Goal: Task Accomplishment & Management: Manage account settings

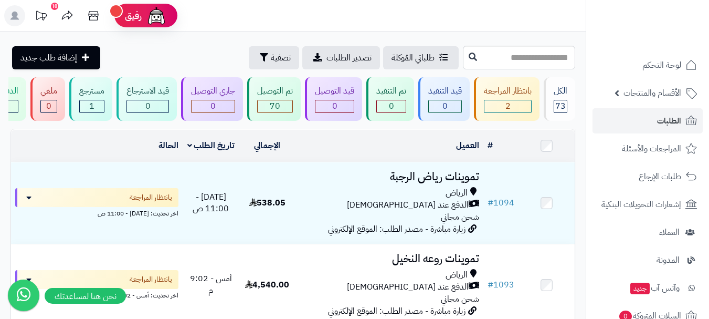
drag, startPoint x: 428, startPoint y: 1, endPoint x: 415, endPoint y: -1, distance: 13.2
click at [415, 0] on html "رفيق ! 10 الطلبات معالجة مكتمل إرجاع المنتجات العملاء المتواجدون الان 428 عملاء…" at bounding box center [354, 159] width 709 height 319
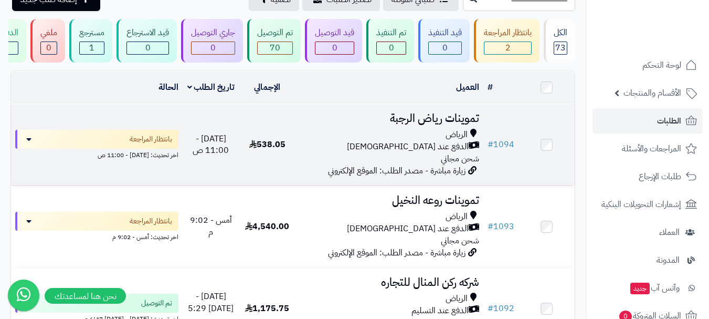
scroll to position [157, 0]
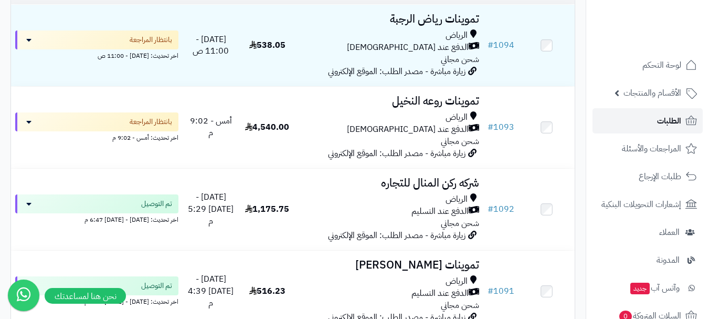
click at [644, 120] on link "الطلبات" at bounding box center [647, 120] width 110 height 25
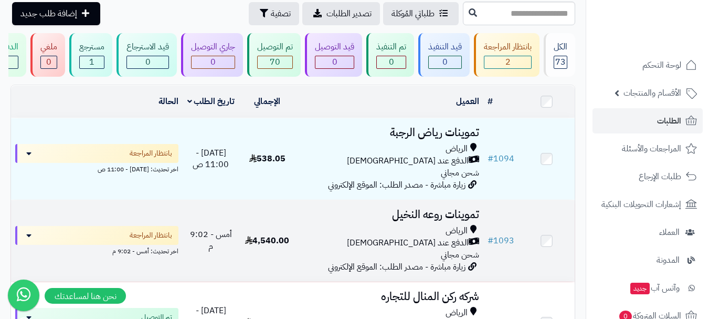
scroll to position [52, 0]
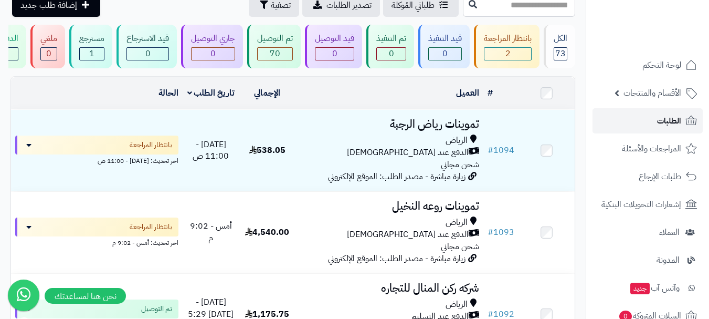
click at [654, 128] on link "الطلبات" at bounding box center [647, 120] width 110 height 25
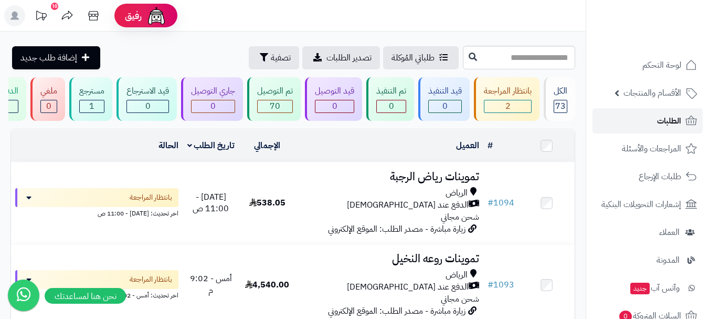
click at [640, 129] on link "الطلبات" at bounding box center [647, 120] width 110 height 25
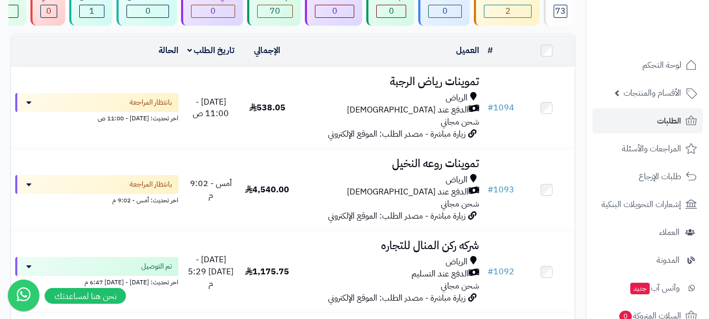
scroll to position [105, 0]
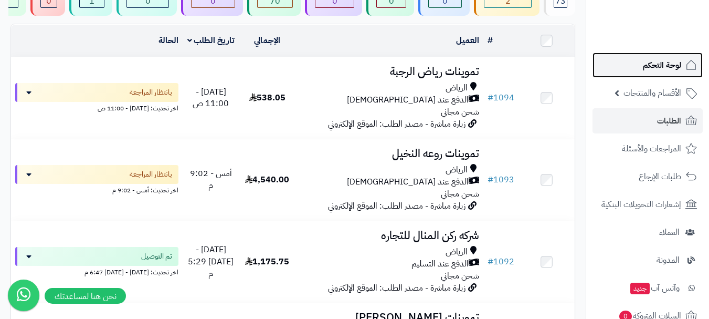
click at [670, 65] on span "لوحة التحكم" at bounding box center [662, 65] width 38 height 15
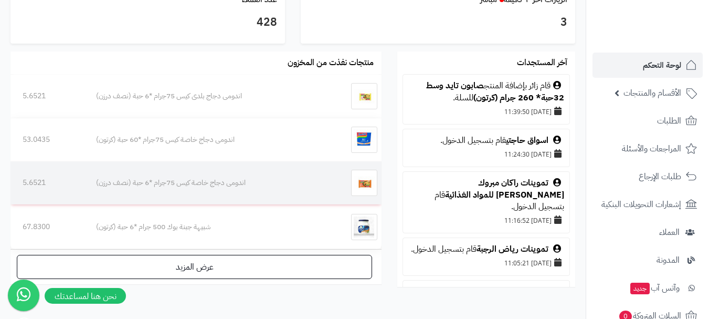
scroll to position [663, 0]
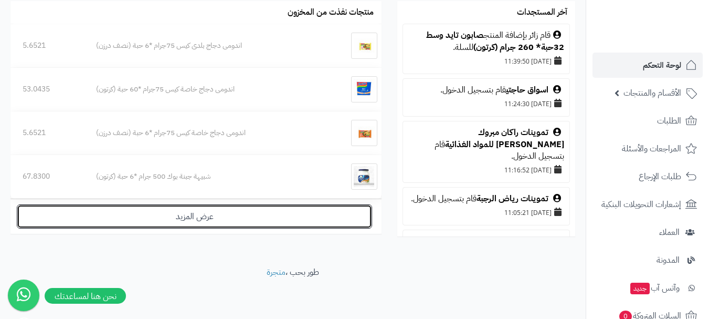
click at [210, 218] on link "عرض المزيد" at bounding box center [194, 216] width 355 height 24
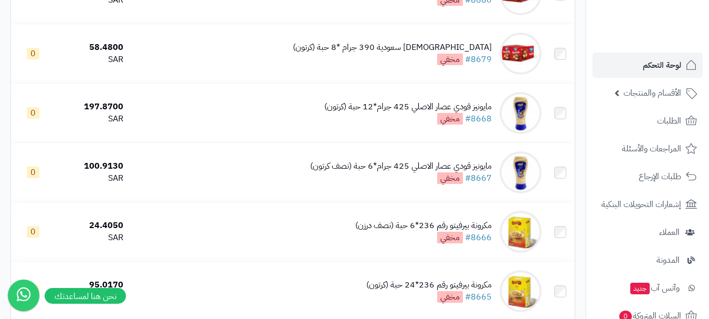
scroll to position [1417, 0]
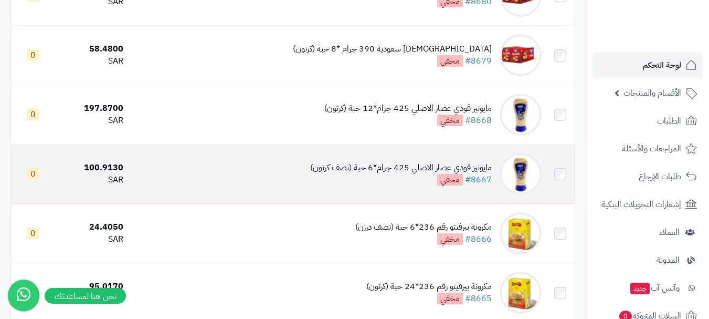
click at [527, 179] on img at bounding box center [521, 174] width 42 height 42
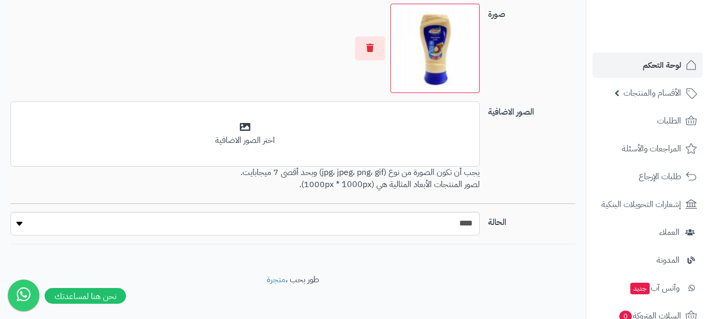
scroll to position [737, 0]
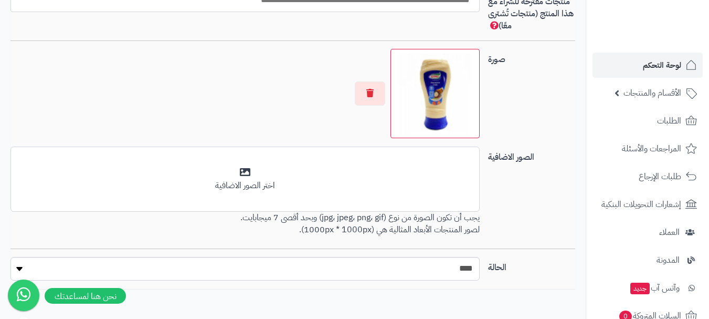
click at [443, 101] on img at bounding box center [435, 94] width 80 height 80
click at [447, 91] on img at bounding box center [435, 94] width 80 height 80
click at [243, 35] on div "منتجات مقترحة للشراء مع هذا المنتج (منتجات تُشترى معًا)" at bounding box center [292, 16] width 573 height 50
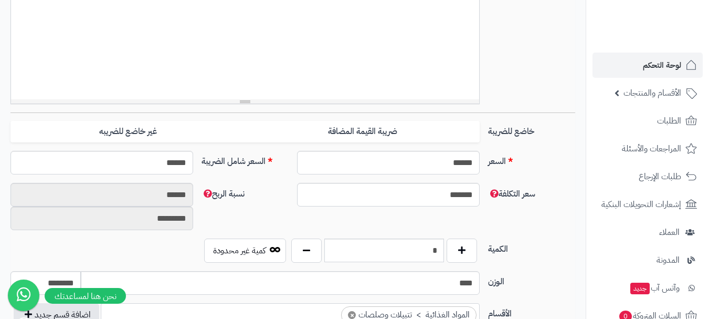
scroll to position [317, 0]
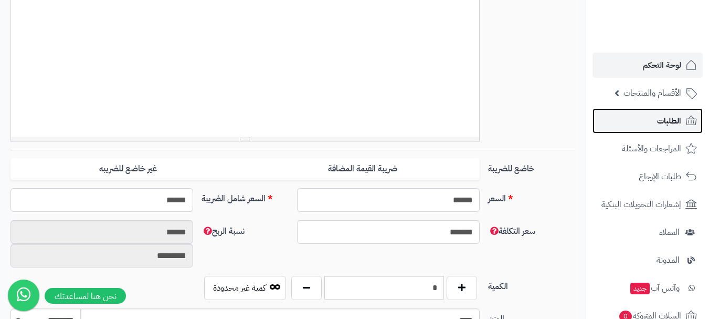
click at [655, 124] on link "الطلبات" at bounding box center [647, 120] width 110 height 25
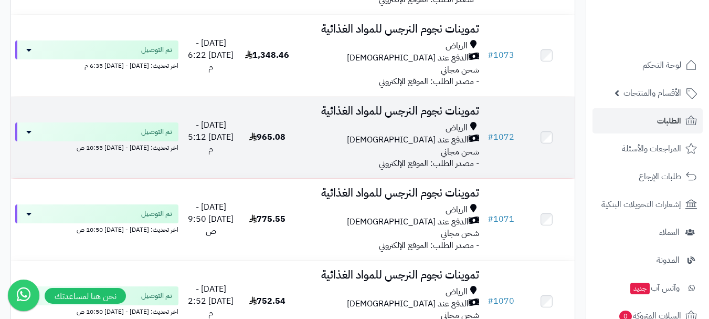
scroll to position [1837, 0]
